Goal: Task Accomplishment & Management: Manage account settings

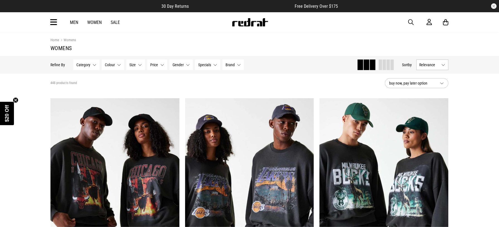
click at [91, 68] on button "Category None selected" at bounding box center [86, 65] width 26 height 11
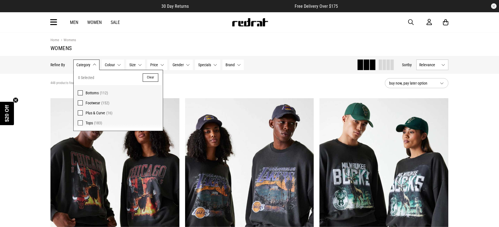
click at [79, 103] on span at bounding box center [80, 103] width 5 height 5
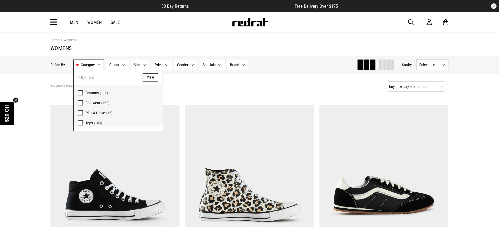
click at [211, 83] on div "152 products found Active Filters Footwear Clear" at bounding box center [215, 86] width 330 height 17
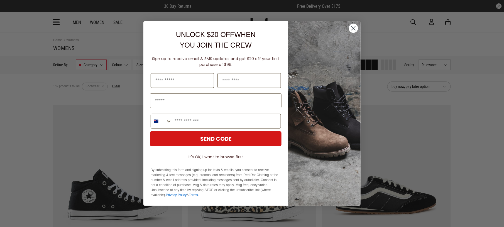
click at [354, 27] on circle "Close dialog" at bounding box center [353, 28] width 9 height 9
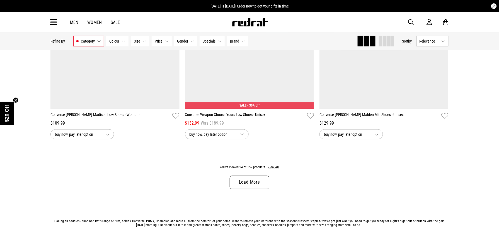
scroll to position [1761, 0]
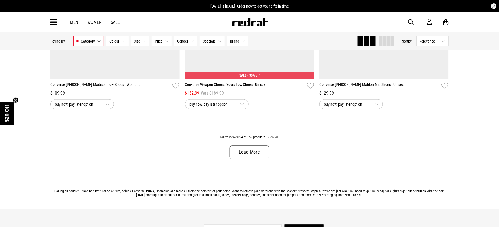
click at [269, 140] on button "View All" at bounding box center [274, 137] width 12 height 5
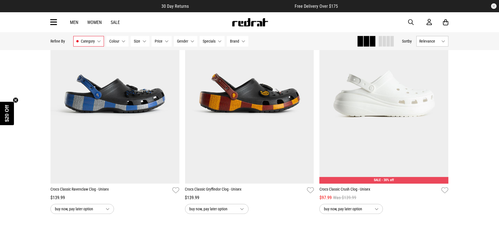
scroll to position [3439, 0]
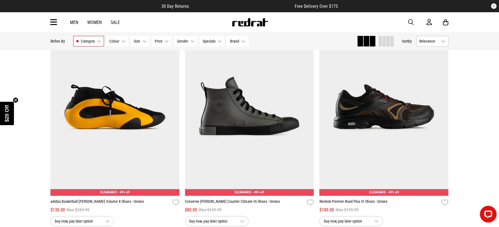
scroll to position [5337, 0]
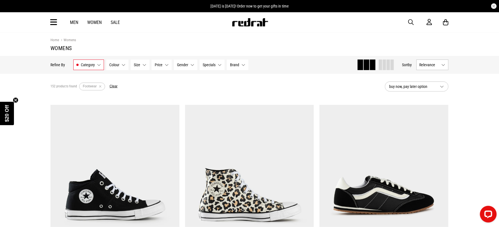
click at [54, 24] on icon at bounding box center [53, 22] width 7 height 9
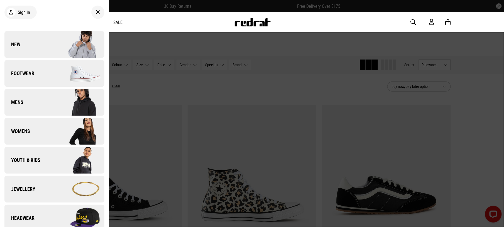
click at [42, 69] on link "Footwear" at bounding box center [54, 73] width 100 height 27
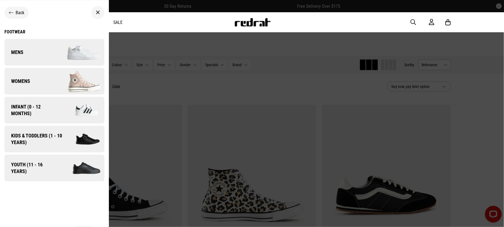
click at [33, 89] on link "Womens" at bounding box center [54, 81] width 100 height 27
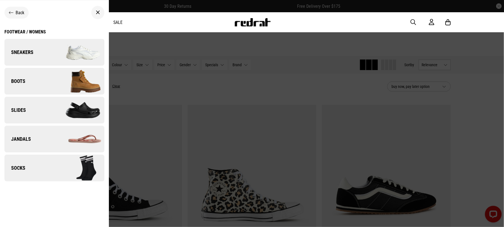
click at [37, 59] on link "Sneakers" at bounding box center [54, 52] width 100 height 27
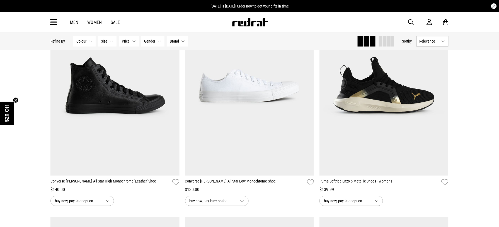
scroll to position [1206, 0]
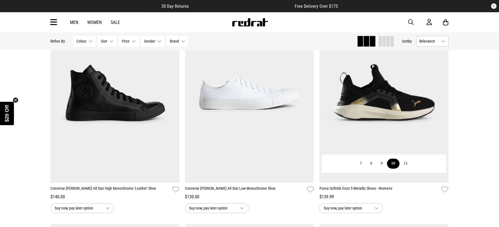
click at [395, 168] on button "10" at bounding box center [393, 164] width 13 height 10
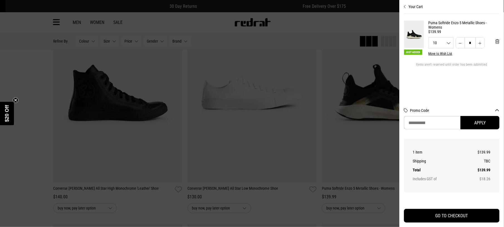
click at [28, 101] on div at bounding box center [252, 113] width 504 height 227
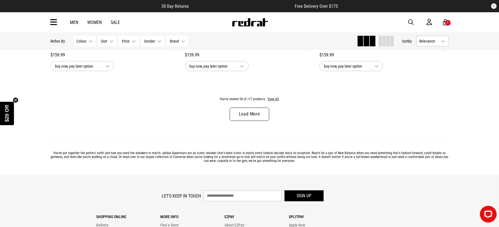
scroll to position [1800, 0]
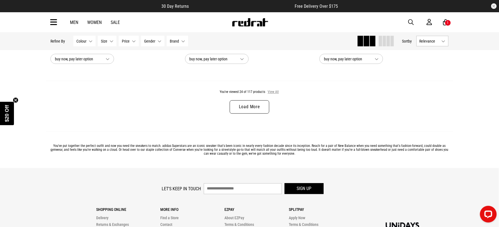
click at [273, 95] on button "View All" at bounding box center [274, 92] width 12 height 5
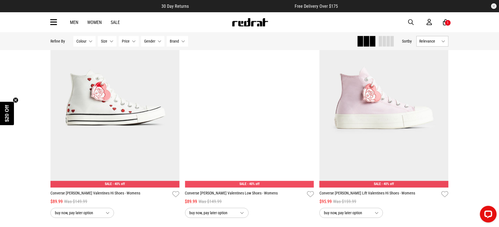
scroll to position [3470, 0]
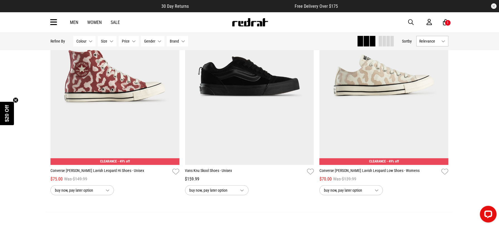
scroll to position [5231, 0]
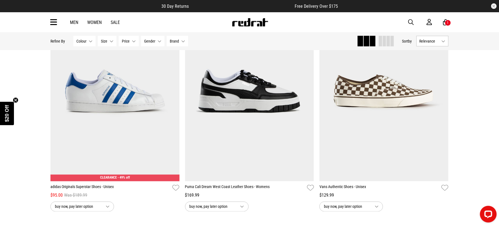
scroll to position [6982, 0]
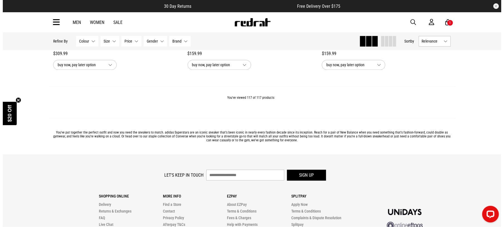
scroll to position [8706, 0]
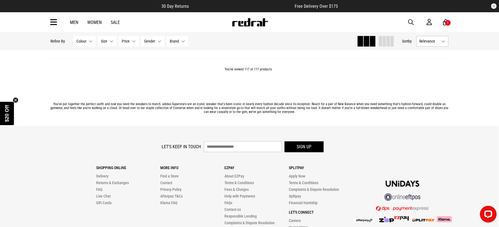
click at [56, 22] on icon at bounding box center [53, 22] width 7 height 9
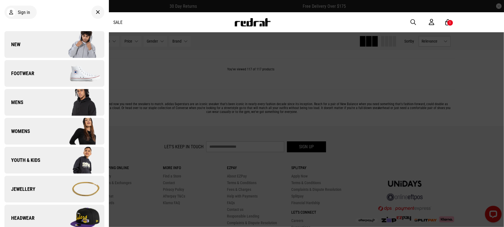
click at [64, 101] on img at bounding box center [79, 103] width 50 height 28
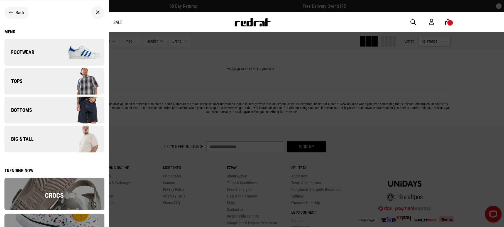
click at [64, 101] on img at bounding box center [79, 110] width 50 height 28
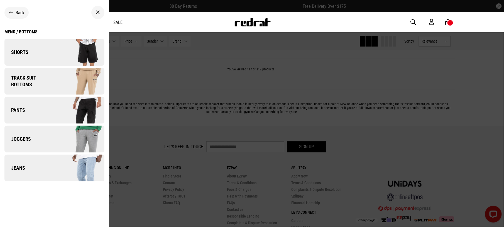
click at [54, 50] on img at bounding box center [79, 52] width 50 height 28
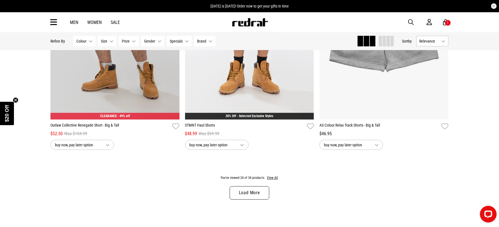
scroll to position [1717, 0]
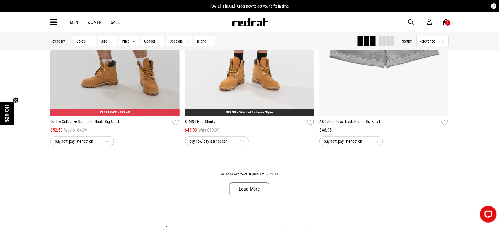
click at [271, 178] on button "View All" at bounding box center [273, 175] width 12 height 5
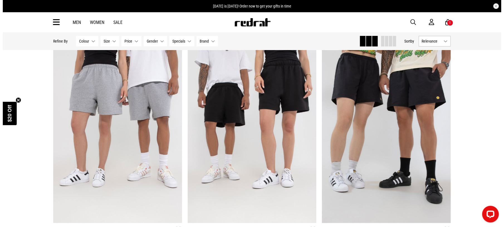
scroll to position [716, 0]
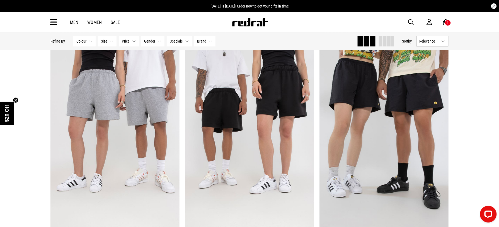
click at [55, 24] on icon at bounding box center [53, 22] width 7 height 9
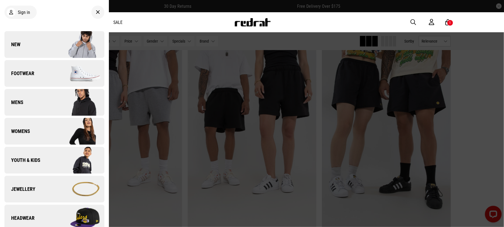
click at [27, 130] on span "Womens" at bounding box center [17, 131] width 26 height 7
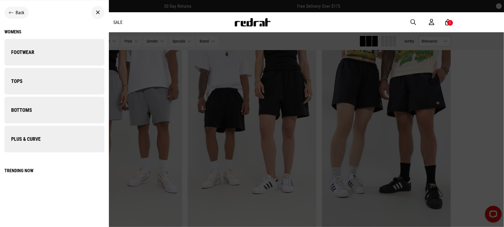
click at [19, 130] on li "Womens Back Womens Footwear Back Womens / Footwear Slides Boots Sneakers Jandal…" at bounding box center [54, 132] width 100 height 29
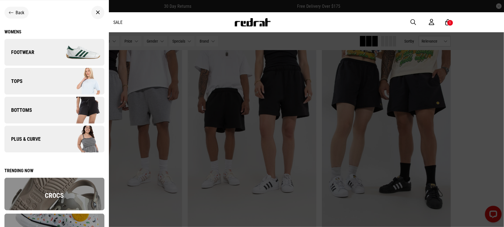
click at [23, 109] on span "Bottoms" at bounding box center [18, 110] width 28 height 7
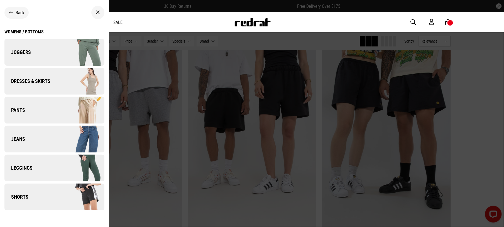
click at [27, 195] on span "Shorts" at bounding box center [16, 197] width 24 height 7
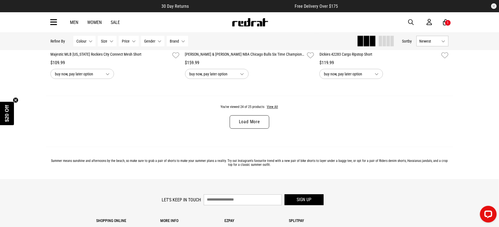
scroll to position [1792, 0]
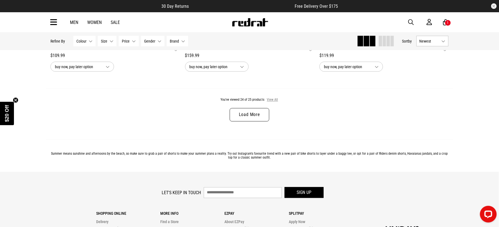
click at [271, 103] on button "View All" at bounding box center [273, 100] width 12 height 5
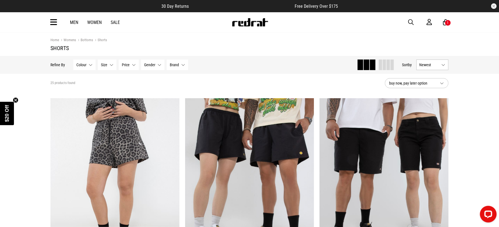
click at [52, 21] on icon at bounding box center [53, 22] width 7 height 9
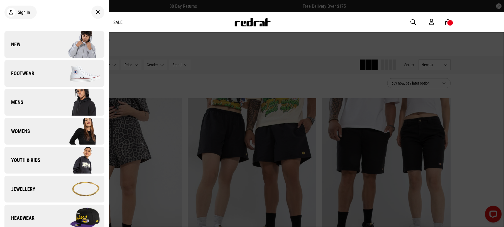
click at [71, 139] on img at bounding box center [79, 132] width 50 height 28
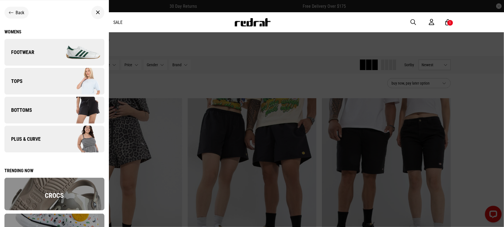
click at [71, 139] on img at bounding box center [79, 139] width 50 height 28
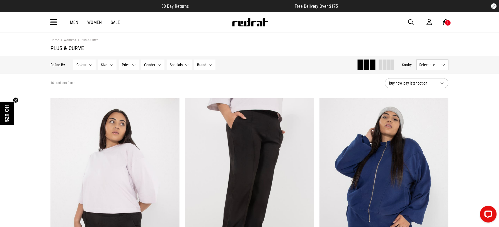
click at [54, 25] on icon at bounding box center [53, 22] width 7 height 9
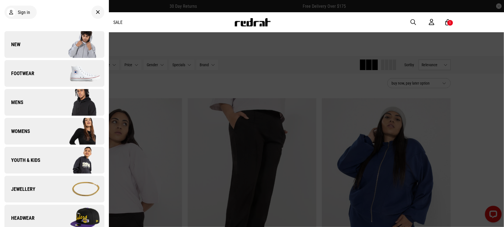
click at [76, 128] on img at bounding box center [79, 132] width 50 height 28
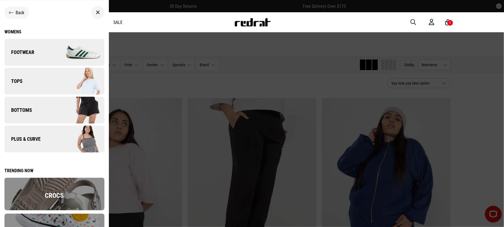
click at [58, 76] on img at bounding box center [79, 81] width 50 height 28
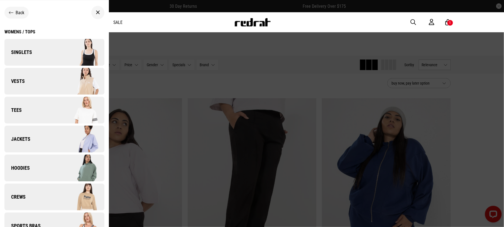
click at [33, 31] on div "Womens / Tops" at bounding box center [19, 31] width 31 height 5
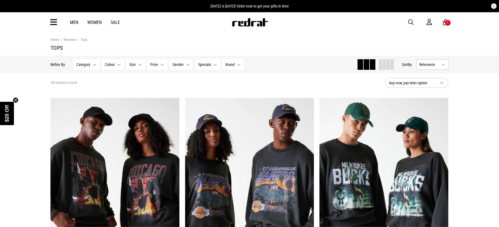
click at [446, 67] on button "Relevance" at bounding box center [432, 64] width 32 height 11
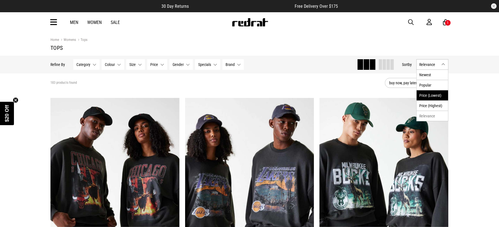
click at [434, 92] on li "Price (Lowest)" at bounding box center [432, 95] width 31 height 10
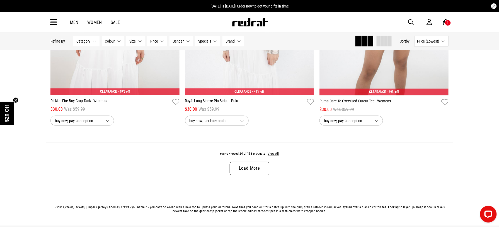
scroll to position [1739, 0]
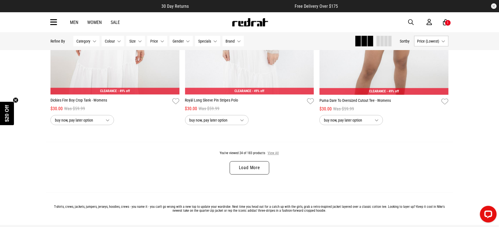
click at [277, 156] on button "View All" at bounding box center [274, 153] width 12 height 5
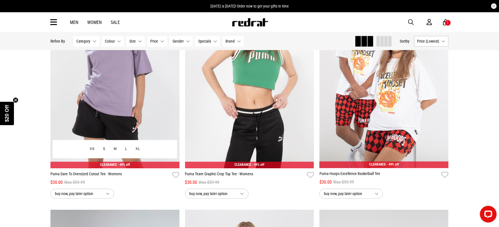
scroll to position [2023, 0]
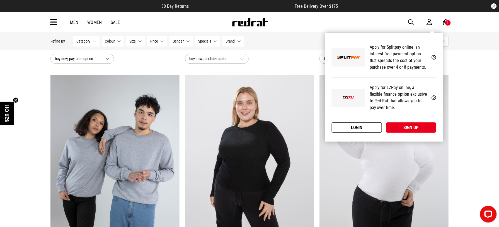
click at [360, 128] on link "Login" at bounding box center [357, 128] width 50 height 10
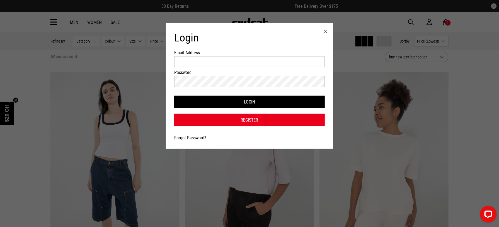
scroll to position [0, 0]
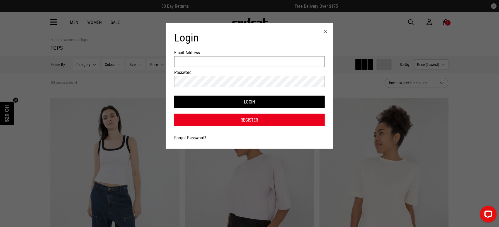
type input "**********"
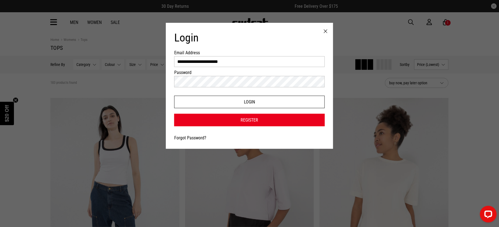
click at [228, 104] on button "Login" at bounding box center [249, 102] width 150 height 13
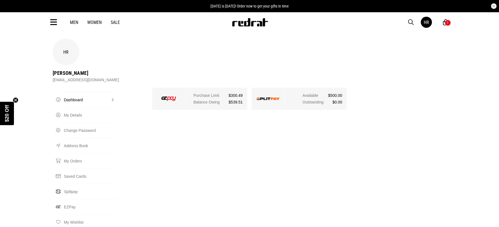
click at [54, 23] on icon at bounding box center [53, 22] width 7 height 9
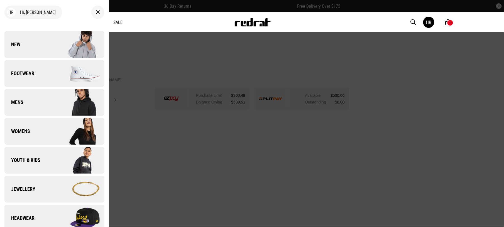
click at [59, 75] on img at bounding box center [79, 74] width 50 height 28
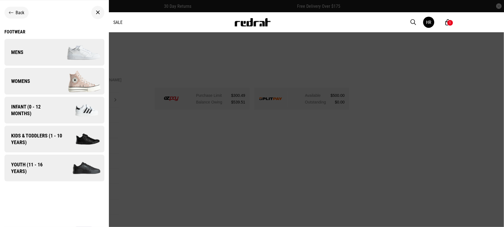
click at [57, 75] on img at bounding box center [79, 81] width 50 height 28
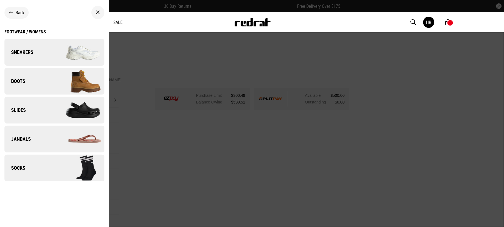
click at [60, 56] on img at bounding box center [79, 52] width 50 height 28
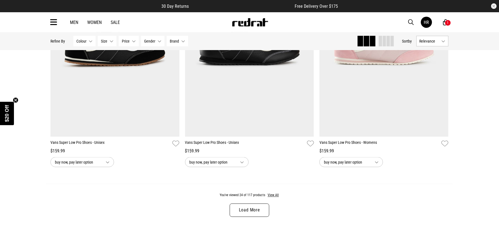
scroll to position [1711, 0]
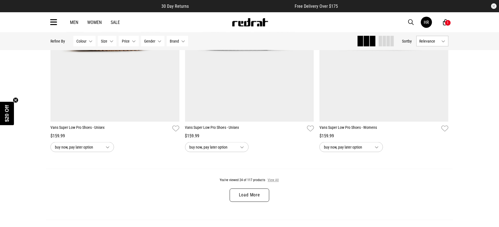
click at [273, 183] on button "View All" at bounding box center [274, 180] width 12 height 5
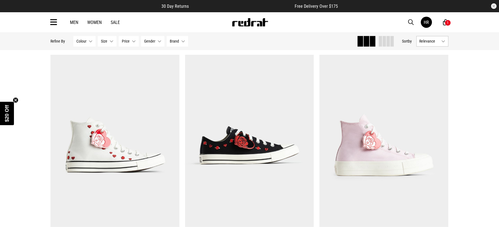
scroll to position [3443, 0]
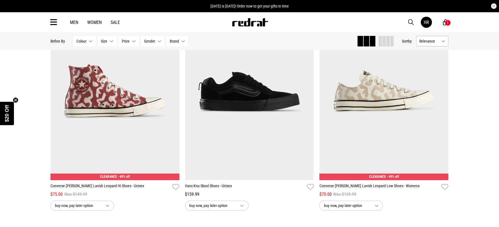
scroll to position [5235, 0]
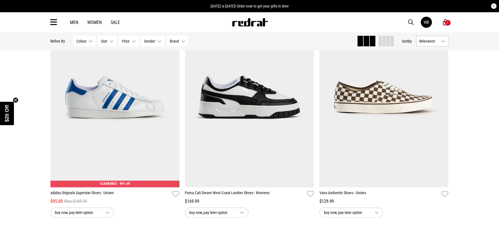
scroll to position [7001, 0]
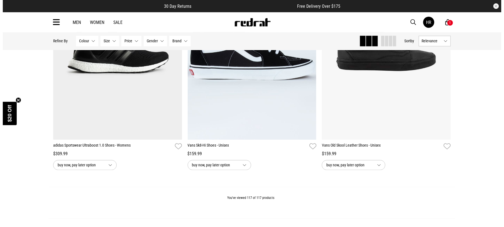
scroll to position [8560, 0]
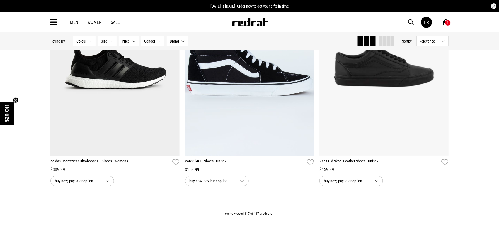
click at [55, 21] on icon at bounding box center [53, 22] width 7 height 9
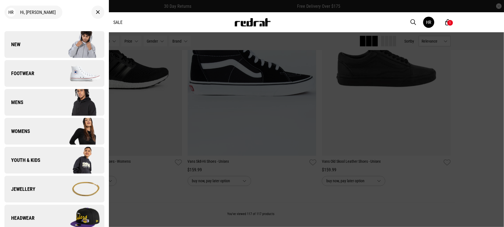
drag, startPoint x: 69, startPoint y: 153, endPoint x: 35, endPoint y: 156, distance: 34.4
click at [35, 156] on link "Youth & Kids" at bounding box center [54, 160] width 100 height 27
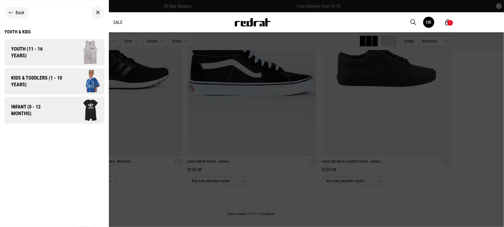
click at [6, 30] on div "Youth & Kids" at bounding box center [54, 31] width 100 height 5
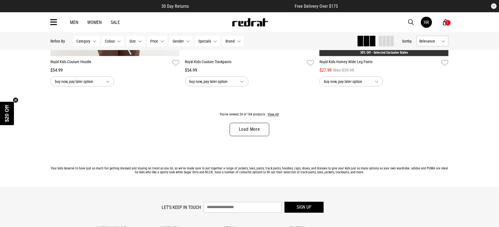
scroll to position [1792, 0]
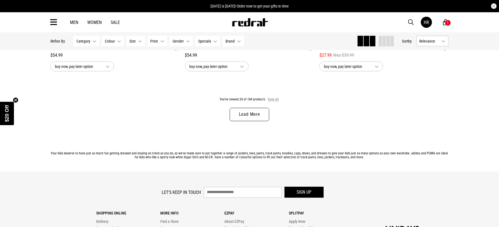
click at [270, 103] on button "View All" at bounding box center [274, 100] width 12 height 5
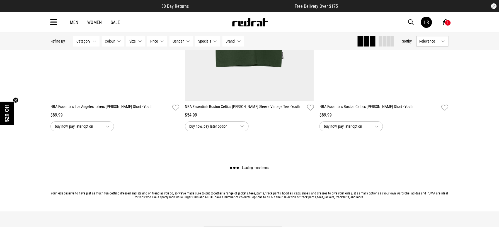
scroll to position [3522, 0]
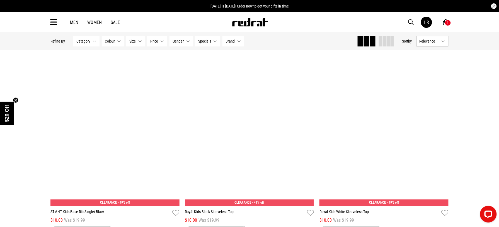
scroll to position [5220, 0]
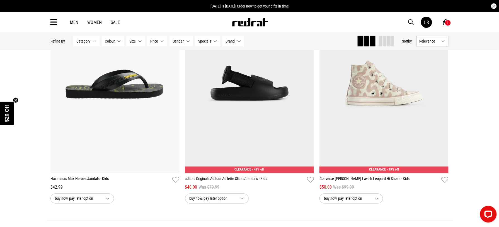
scroll to position [7015, 0]
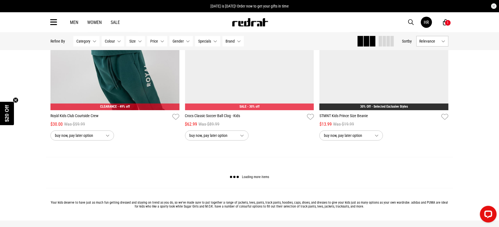
scroll to position [8844, 0]
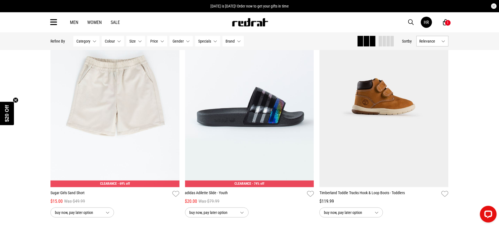
scroll to position [10552, 0]
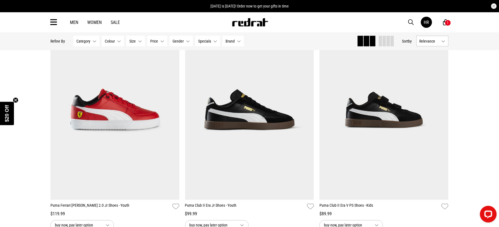
scroll to position [12360, 0]
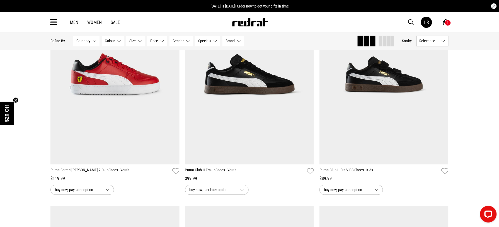
scroll to position [11946, 0]
